Goal: Information Seeking & Learning: Learn about a topic

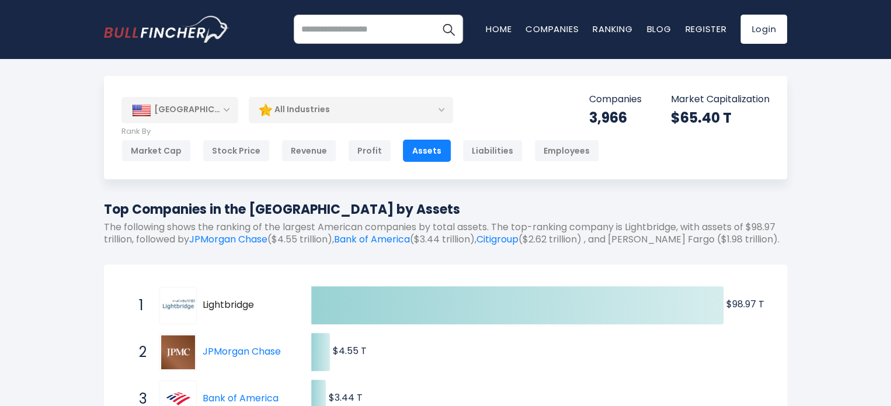
click at [293, 104] on div "All Industries" at bounding box center [351, 109] width 204 height 27
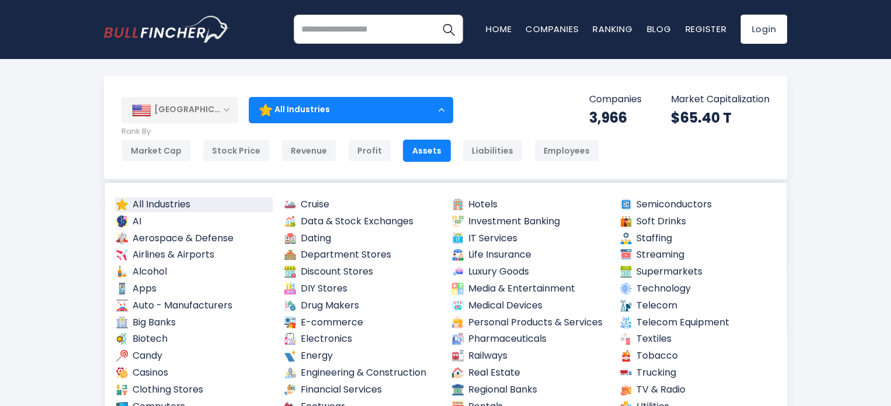
click at [293, 104] on div "All Industries" at bounding box center [351, 109] width 204 height 27
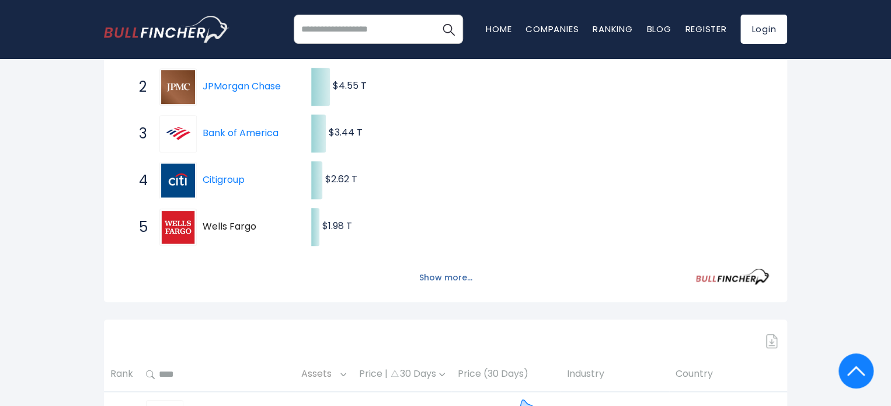
scroll to position [292, 0]
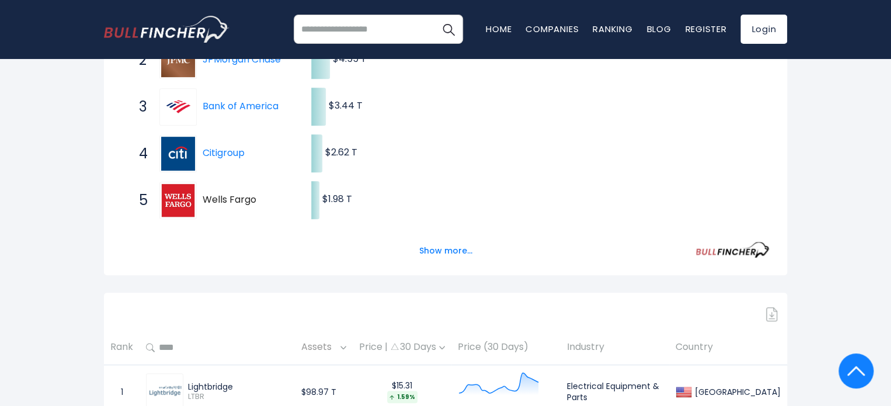
click at [458, 235] on div "Show more..." at bounding box center [445, 244] width 648 height 33
click at [453, 256] on button "Show more..." at bounding box center [445, 250] width 67 height 19
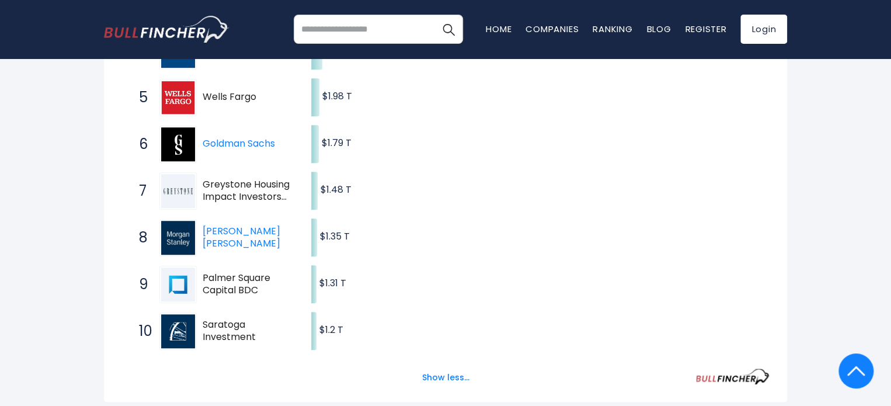
scroll to position [0, 0]
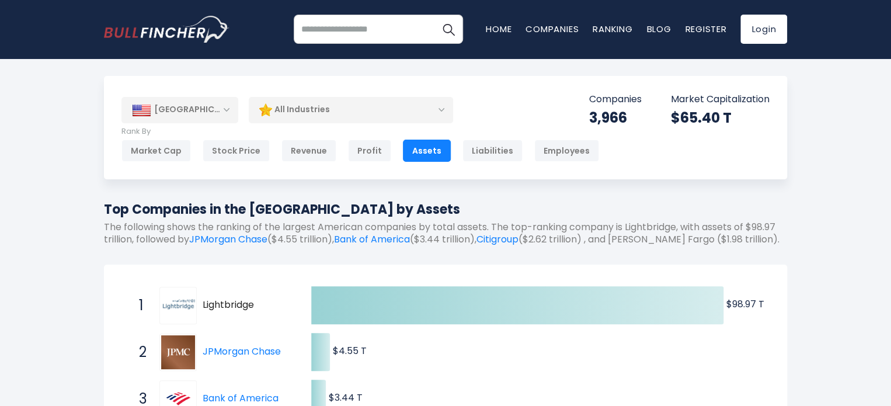
click at [192, 159] on div "Market Cap Stock Price Revenue Profit Assets Liabilities Employees" at bounding box center [360, 151] width 478 height 22
click at [172, 151] on div "Market Cap" at bounding box center [156, 151] width 70 height 22
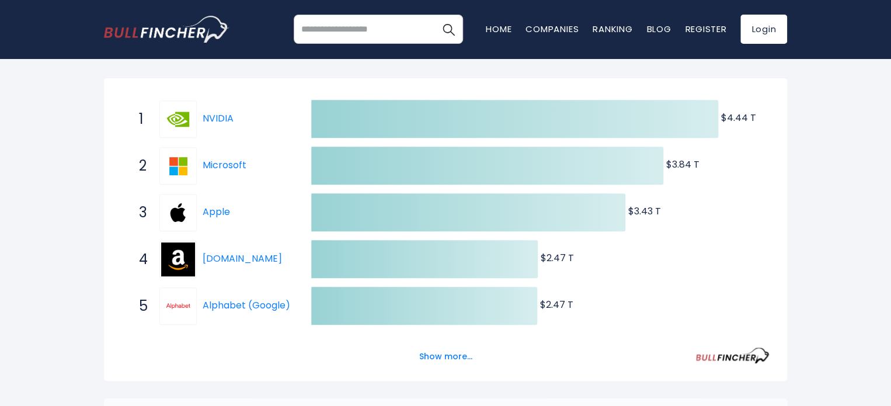
scroll to position [201, 0]
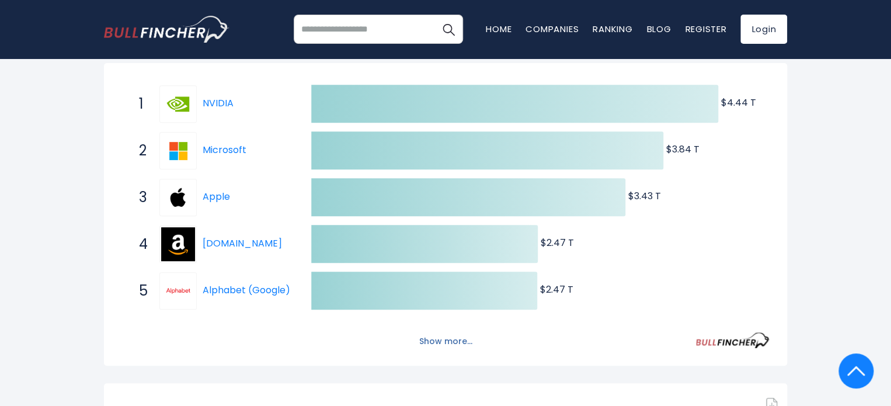
click at [450, 339] on button "Show more..." at bounding box center [445, 341] width 67 height 19
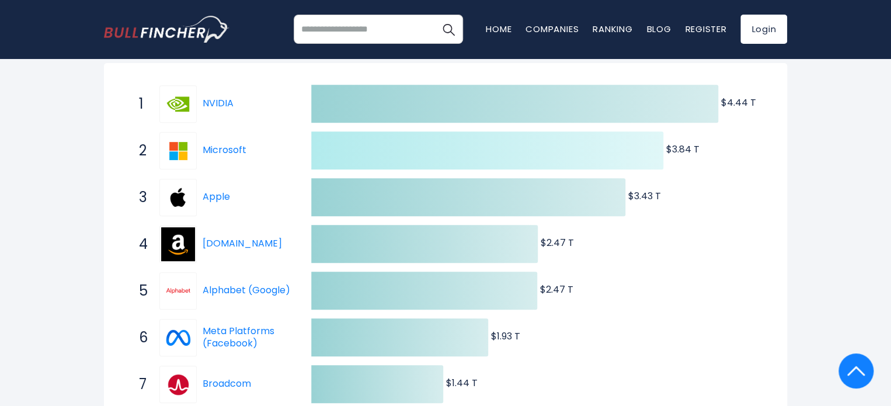
drag, startPoint x: 481, startPoint y: 131, endPoint x: 437, endPoint y: 162, distance: 54.1
click at [472, 139] on icon at bounding box center [487, 150] width 352 height 38
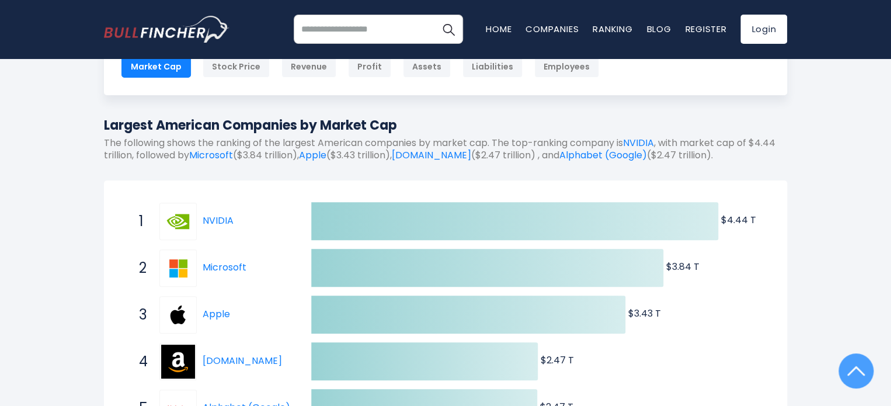
scroll to position [0, 0]
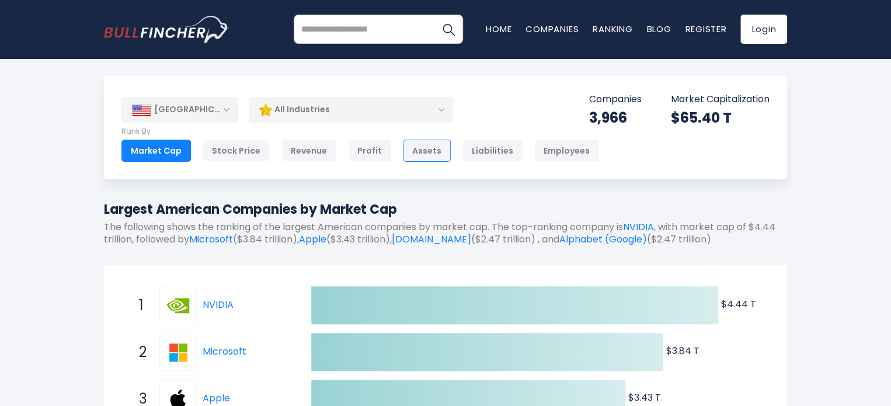
click at [410, 155] on div "Assets" at bounding box center [427, 151] width 48 height 22
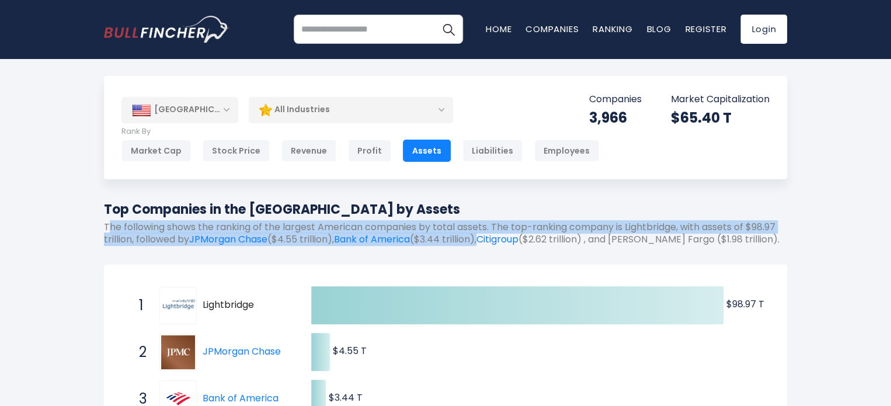
drag, startPoint x: 110, startPoint y: 230, endPoint x: 790, endPoint y: 234, distance: 679.8
click at [784, 239] on p "The following shows the ranking of the largest American companies by total asse…" at bounding box center [445, 233] width 683 height 25
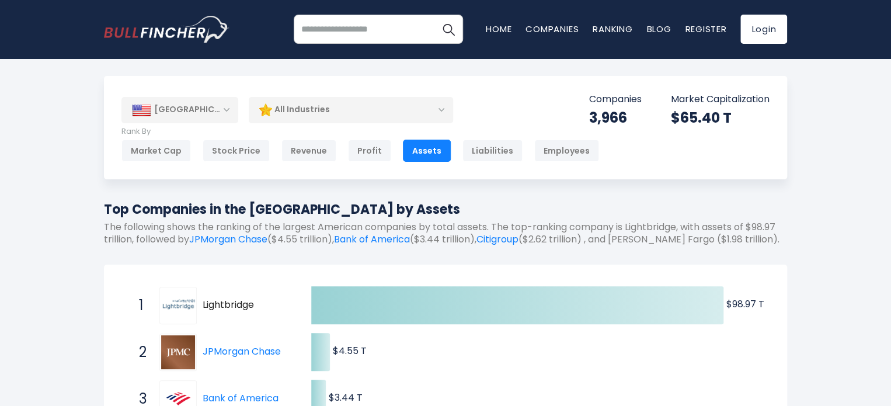
click at [773, 242] on p "The following shows the ranking of the largest American companies by total asse…" at bounding box center [445, 233] width 683 height 25
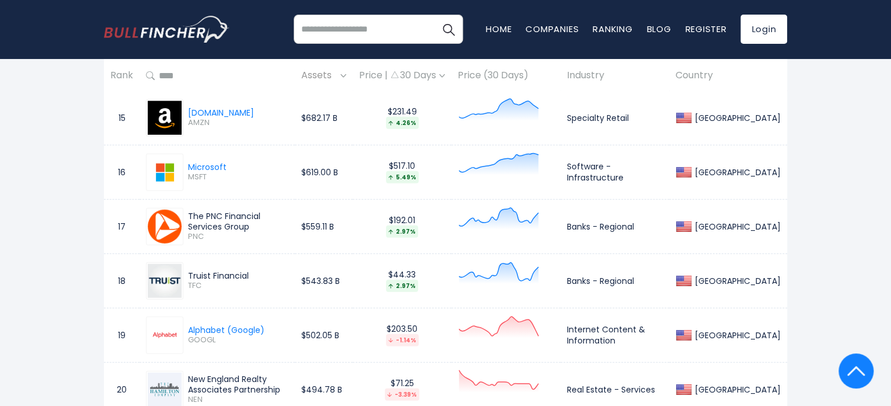
scroll to position [1402, 0]
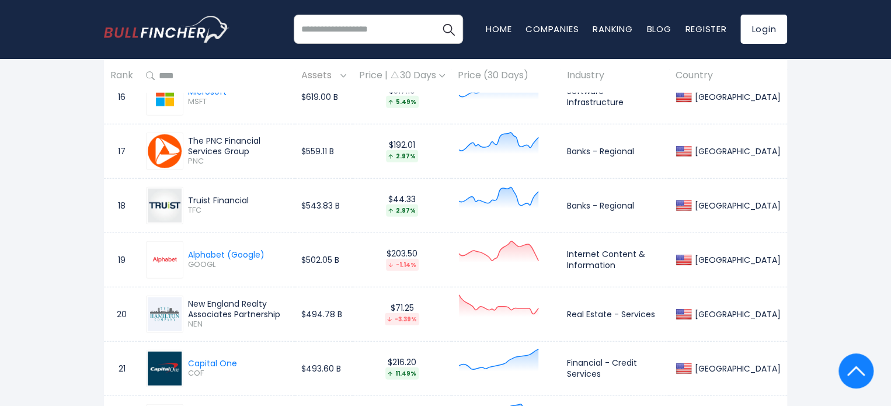
click at [859, 366] on img at bounding box center [856, 370] width 18 height 35
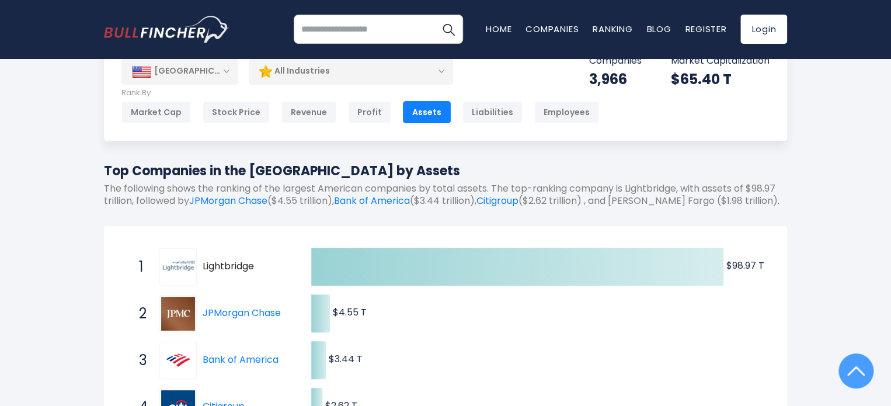
scroll to position [9, 0]
